Goal: Transaction & Acquisition: Purchase product/service

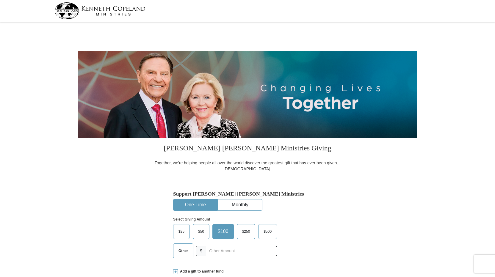
select select "VA"
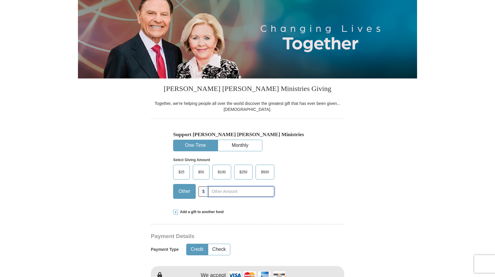
click at [218, 194] on input "text" at bounding box center [241, 191] width 66 height 10
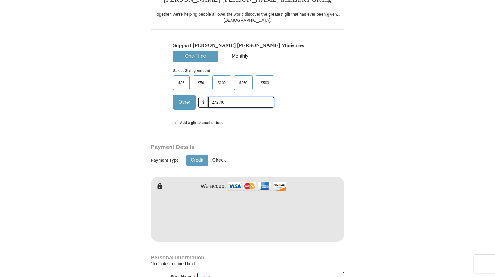
type input "272.40"
click at [216, 162] on button "Check" at bounding box center [219, 160] width 22 height 11
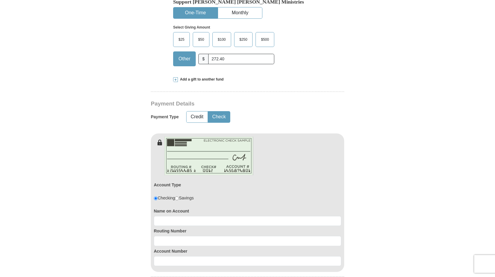
scroll to position [208, 0]
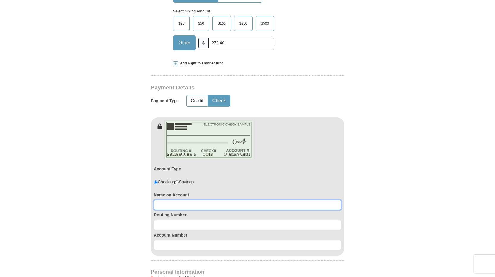
click at [200, 203] on input at bounding box center [247, 205] width 187 height 10
type input "Laurel Reese"
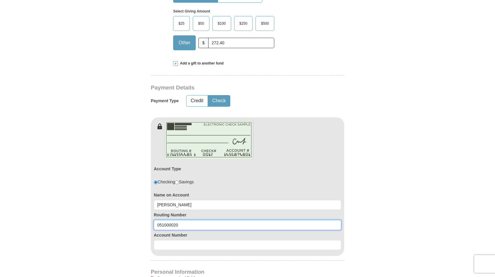
type input "051000020"
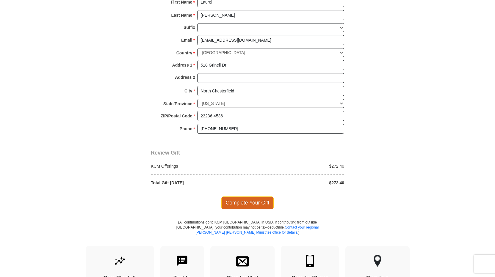
scroll to position [505, 0]
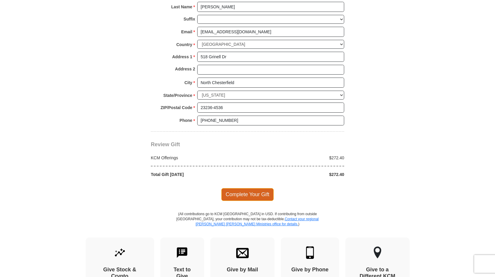
type input "1000191053320"
click at [256, 194] on span "Complete Your Gift" at bounding box center [247, 194] width 53 height 12
